Goal: Find contact information: Find contact information

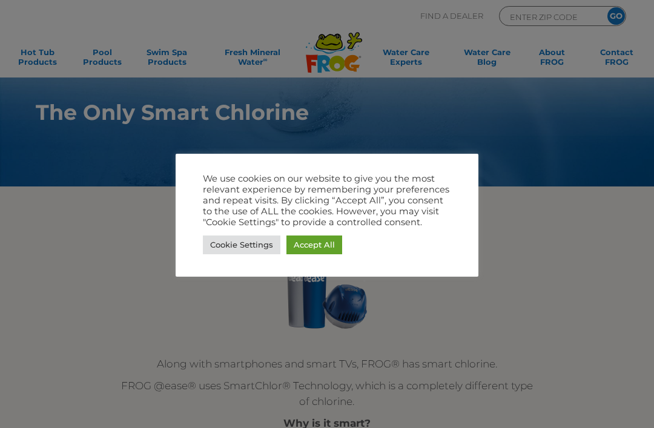
click at [310, 246] on link "Accept All" at bounding box center [314, 244] width 56 height 19
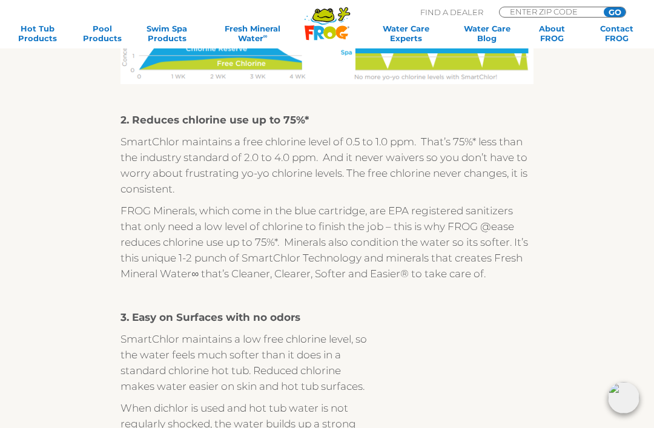
scroll to position [893, 0]
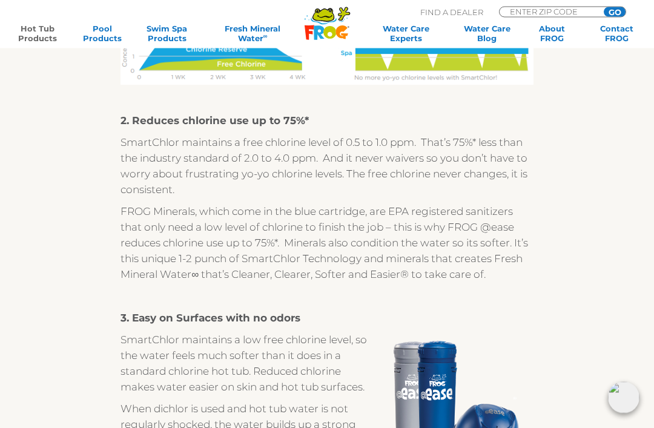
click at [36, 28] on link "Hot Tub Products" at bounding box center [37, 33] width 50 height 19
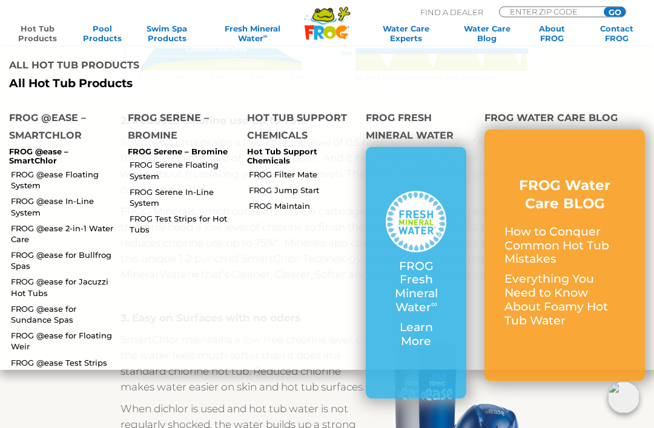
scroll to position [893, 0]
click at [42, 206] on link "FROG @ease In-Line System" at bounding box center [65, 206] width 108 height 22
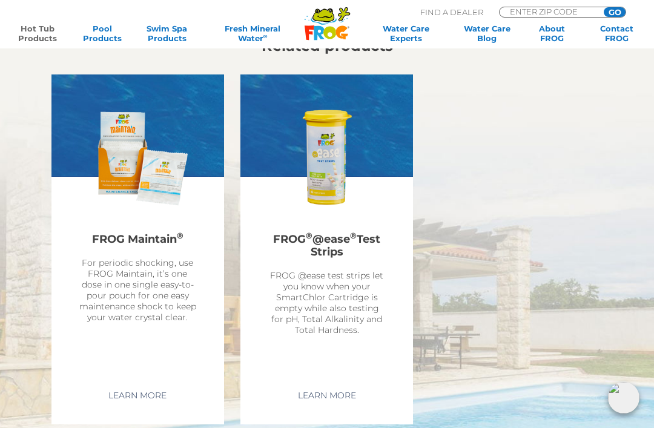
scroll to position [2820, 0]
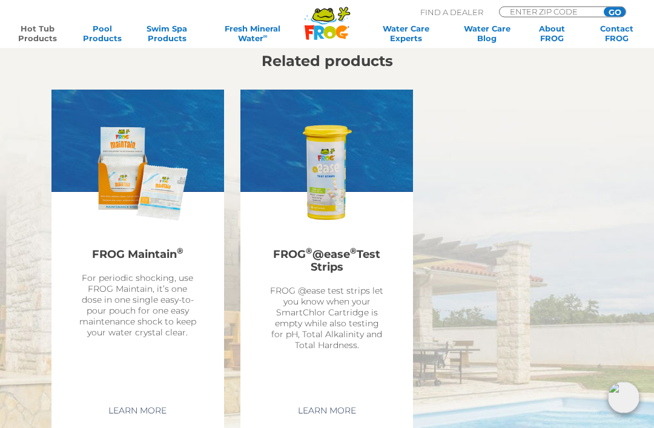
click at [559, 7] on div "ENTER ZIP CODE GO" at bounding box center [562, 12] width 127 height 11
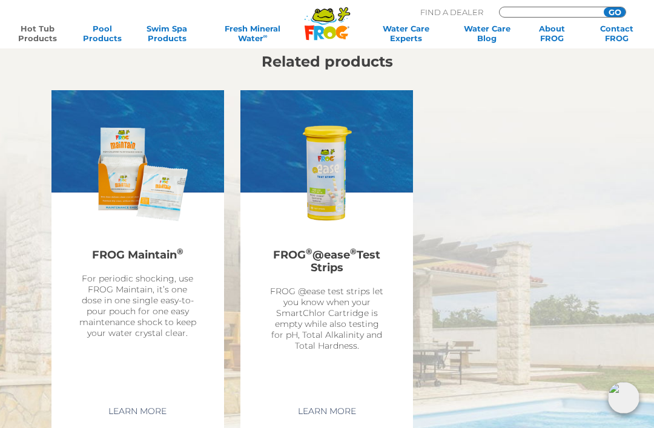
click at [582, 8] on input "Zip Code Form" at bounding box center [549, 11] width 82 height 8
type input "97385"
click at [614, 11] on input "GO" at bounding box center [614, 12] width 22 height 10
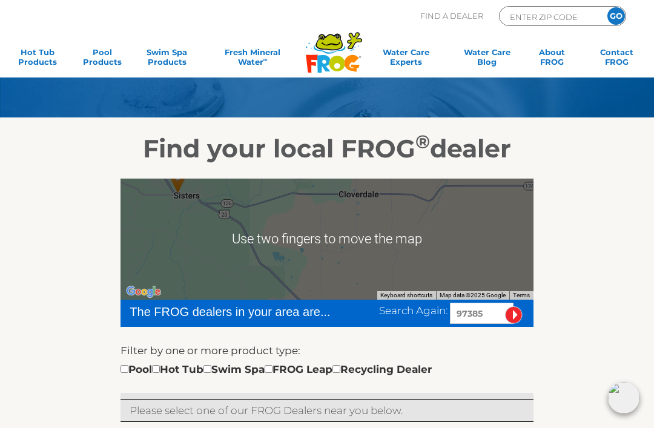
scroll to position [78, 0]
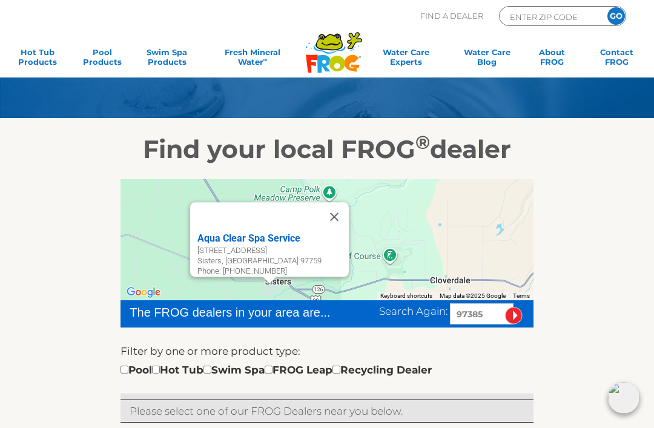
click at [223, 238] on div "Aqua Clear Spa Service" at bounding box center [272, 238] width 151 height 15
click at [232, 235] on div "Aqua Clear Spa Service" at bounding box center [272, 238] width 151 height 15
click at [238, 267] on div "Phone: 541-410-1023" at bounding box center [272, 271] width 151 height 10
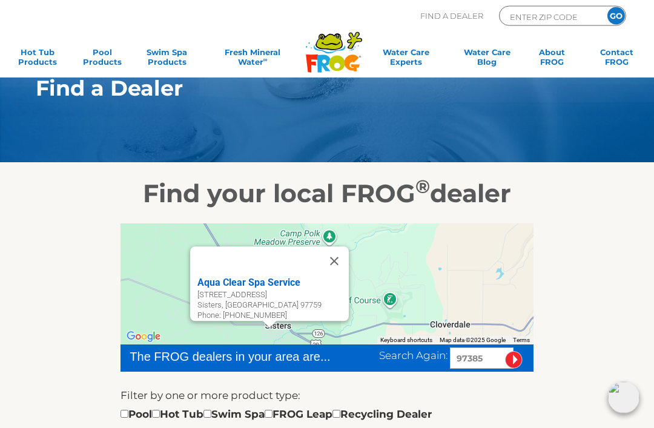
scroll to position [34, 0]
click at [217, 280] on div "Aqua Clear Spa Service" at bounding box center [272, 282] width 151 height 15
click at [236, 283] on div "Aqua Clear Spa Service" at bounding box center [272, 282] width 151 height 15
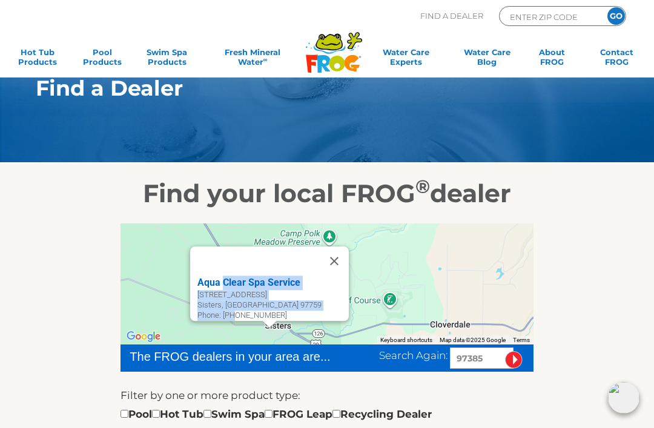
click at [190, 289] on div "Aqua Clear Spa Service 413 W Hood Ave Ste D Sisters, OR 97759 Phone: 541-410-10…" at bounding box center [269, 283] width 159 height 74
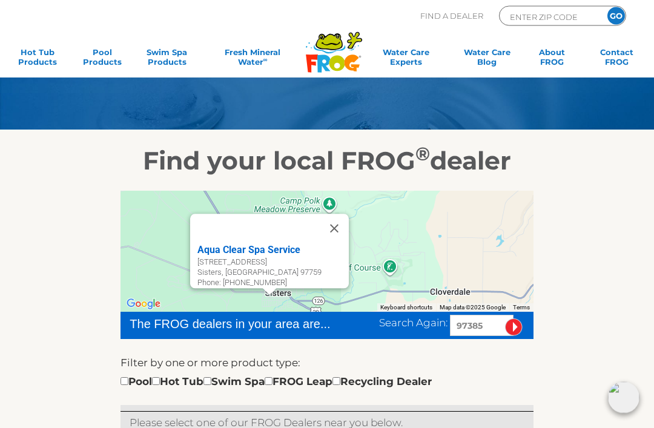
scroll to position [0, 0]
